Goal: Information Seeking & Learning: Learn about a topic

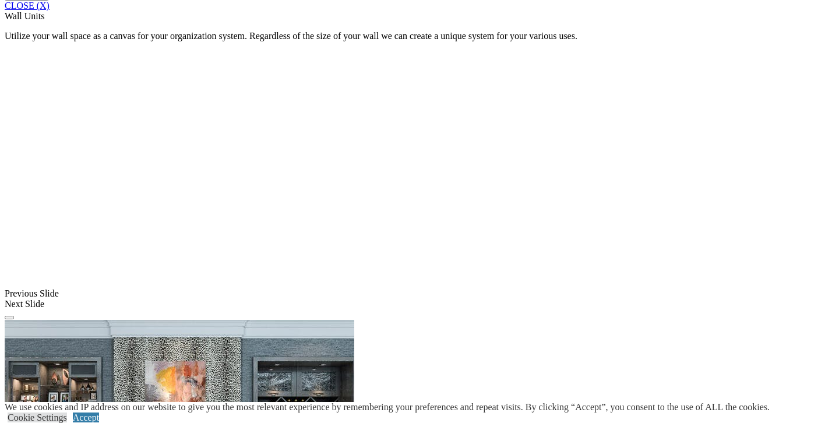
scroll to position [1010, 0]
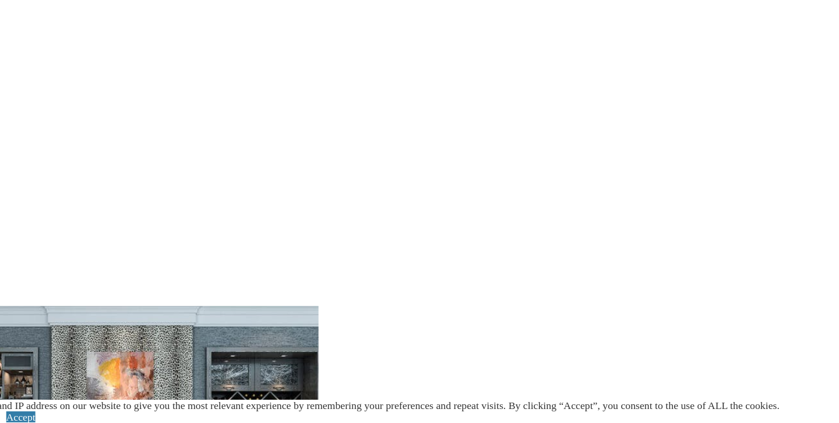
scroll to position [899, 0]
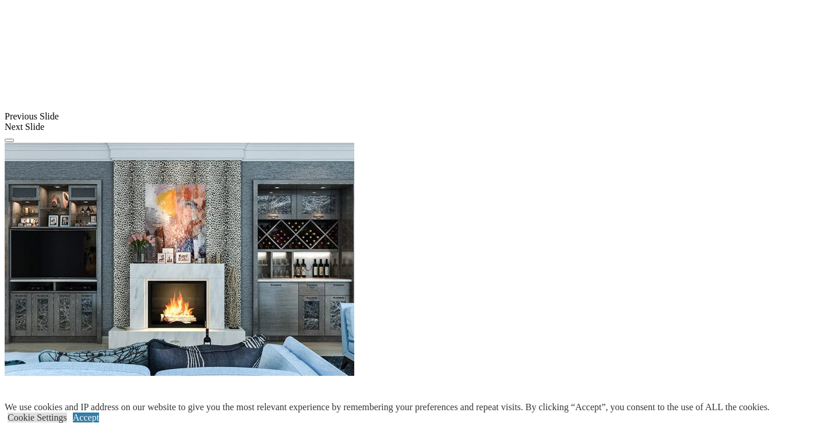
scroll to position [1164, 0]
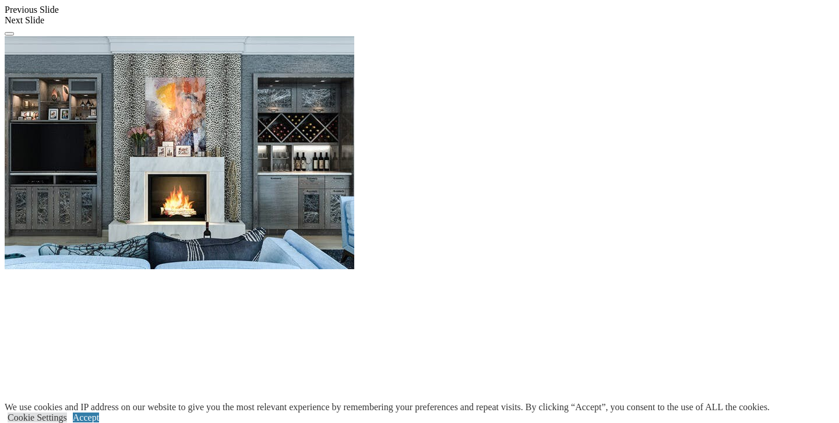
scroll to position [1269, 0]
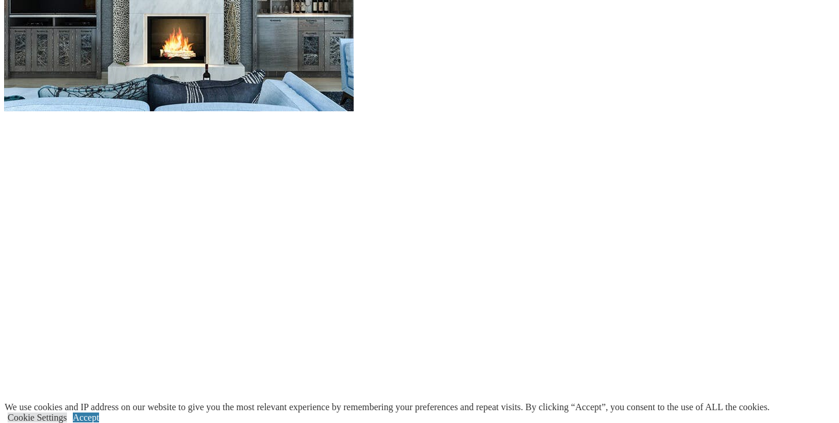
scroll to position [1426, 0]
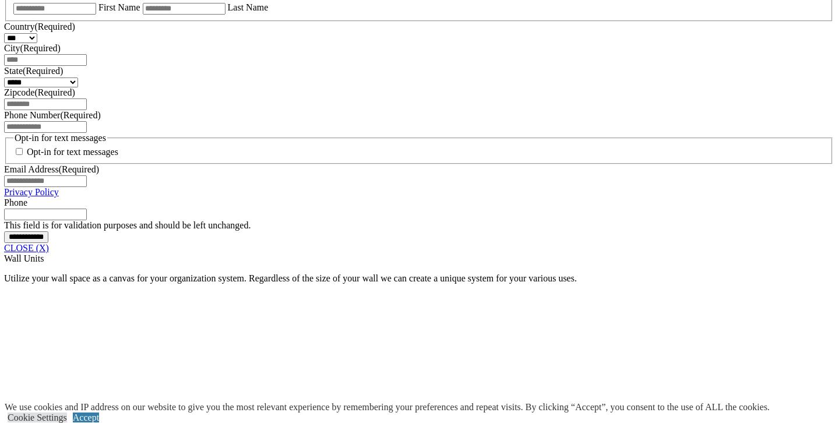
scroll to position [742, 0]
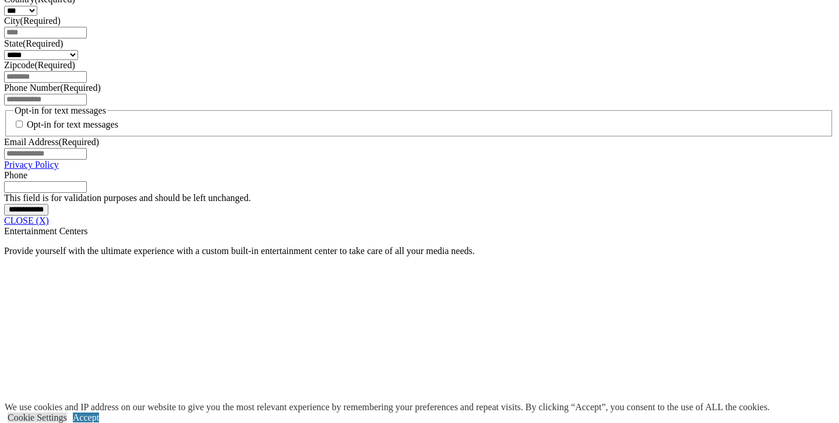
scroll to position [853, 0]
click at [791, 85] on div "**********" at bounding box center [419, 83] width 829 height 286
click at [50, 225] on link "CLOSE (X)" at bounding box center [27, 221] width 45 height 10
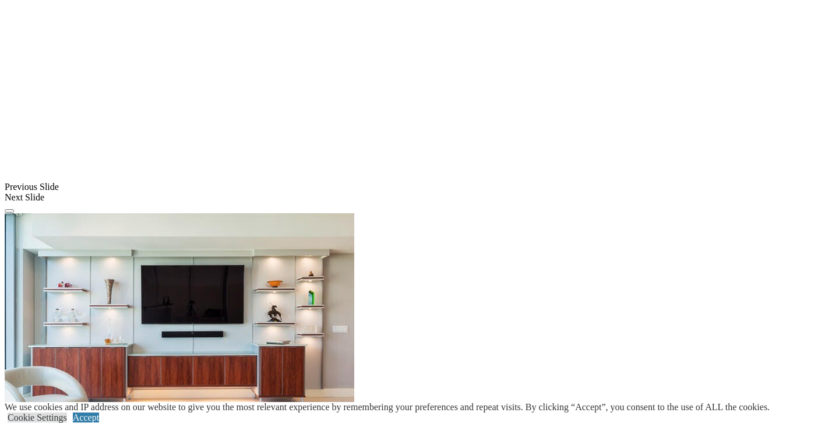
scroll to position [882, 0]
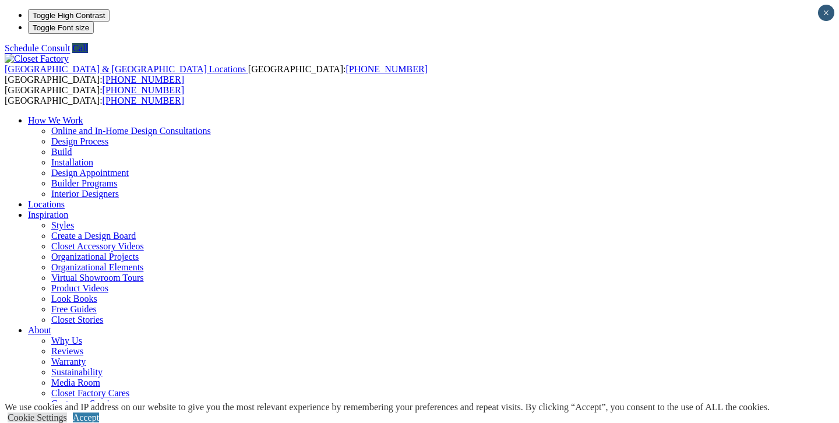
scroll to position [0, 0]
